Goal: Navigation & Orientation: Find specific page/section

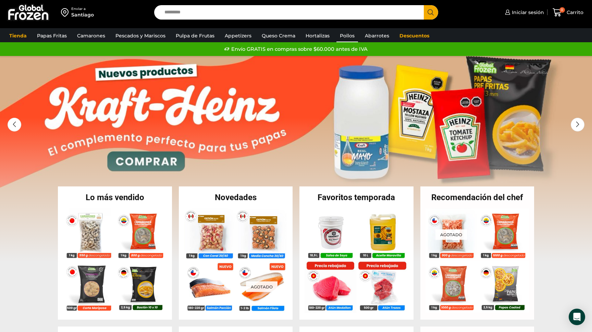
click at [354, 35] on link "Pollos" at bounding box center [348, 35] width 22 height 13
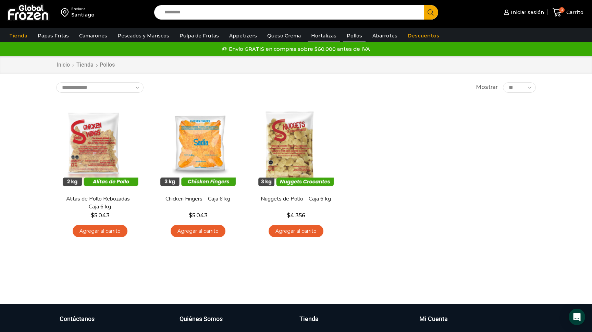
click at [325, 35] on link "Hortalizas" at bounding box center [324, 35] width 32 height 13
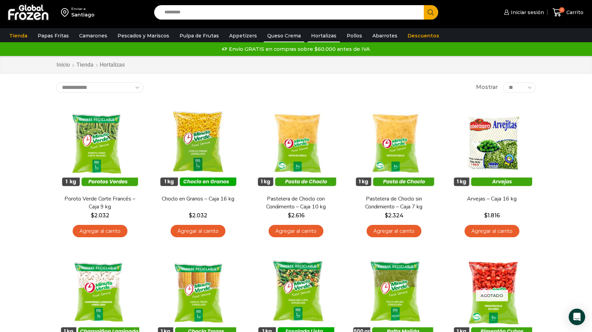
click at [281, 36] on link "Queso Crema" at bounding box center [284, 35] width 40 height 13
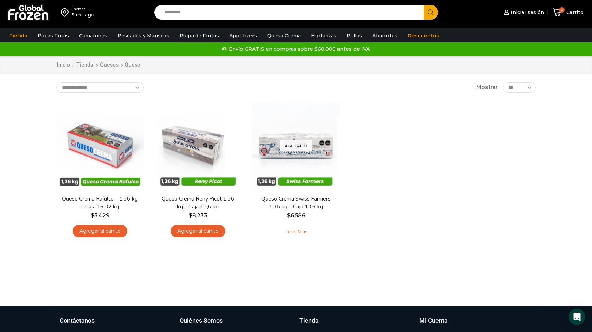
click at [201, 35] on link "Pulpa de Frutas" at bounding box center [199, 35] width 46 height 13
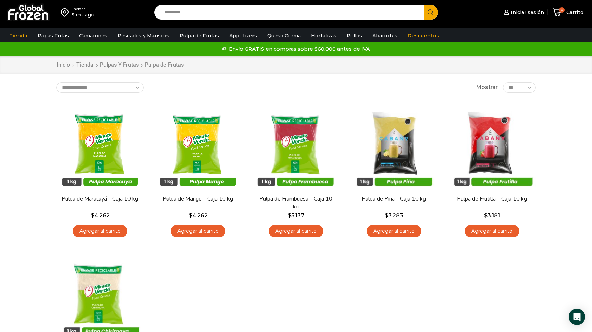
click at [143, 34] on link "Pescados y Mariscos" at bounding box center [143, 35] width 59 height 13
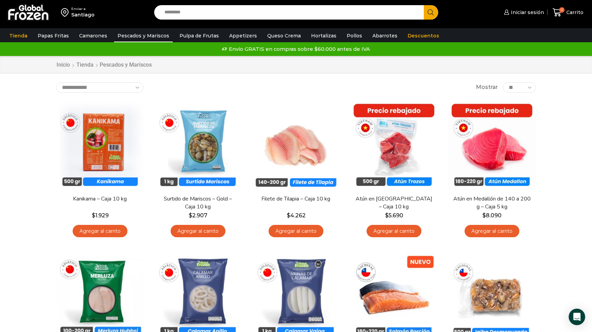
click at [93, 34] on link "Camarones" at bounding box center [93, 35] width 35 height 13
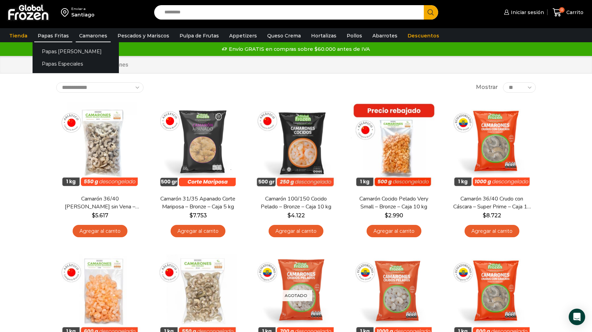
click at [62, 36] on link "Papas Fritas" at bounding box center [53, 35] width 38 height 13
